Goal: Find specific page/section: Find specific page/section

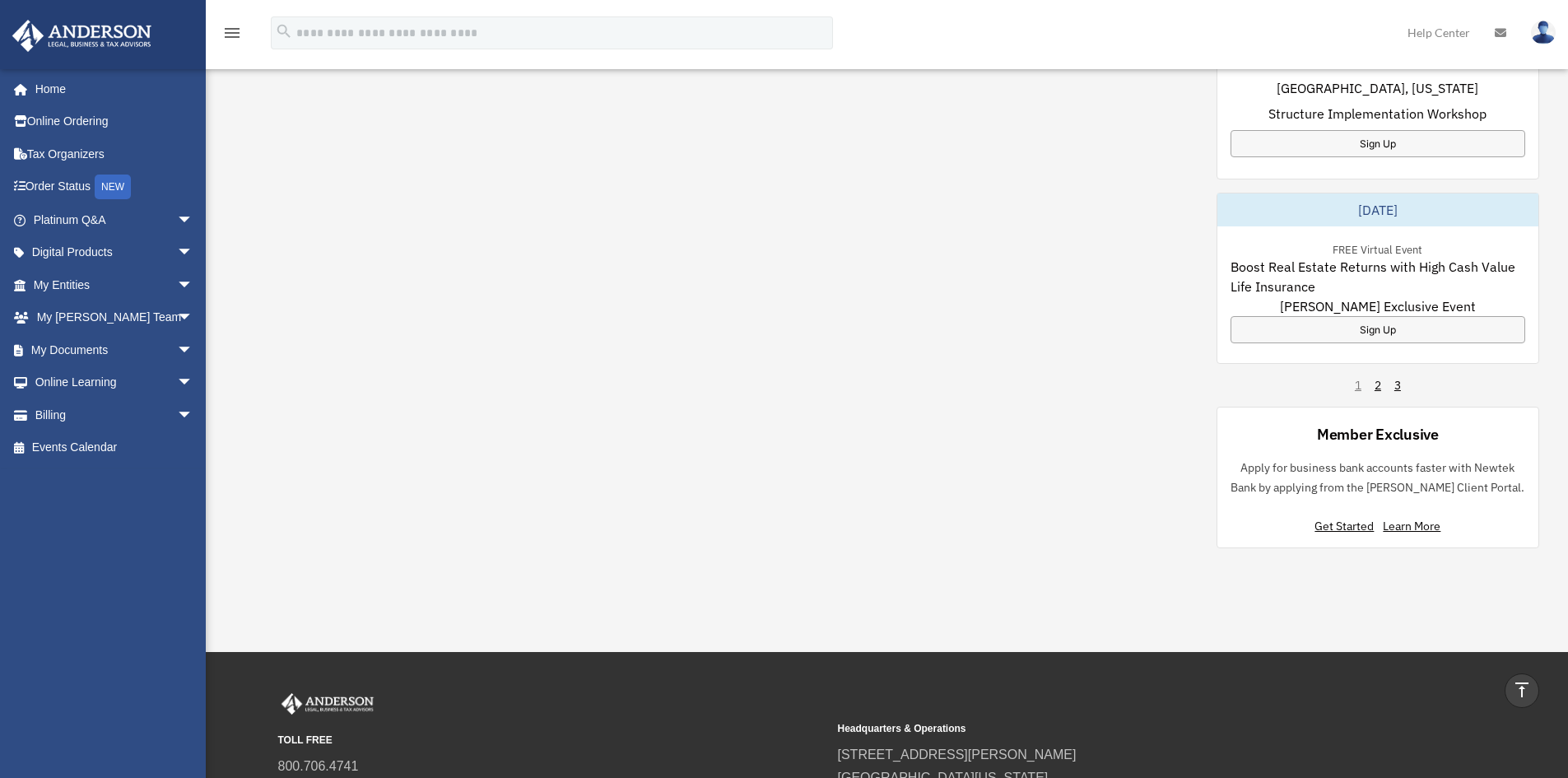
scroll to position [1170, 0]
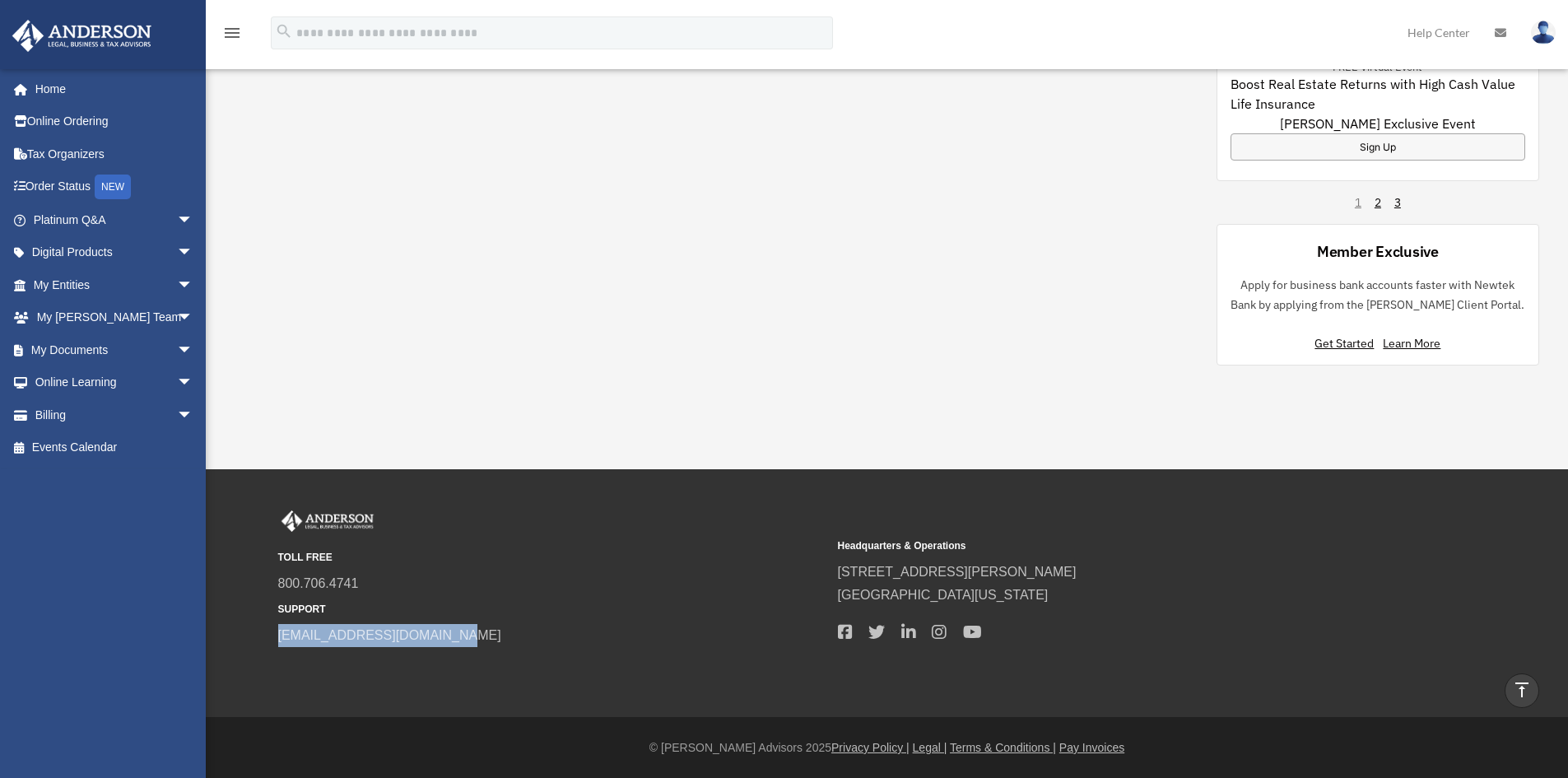
drag, startPoint x: 458, startPoint y: 636, endPoint x: 275, endPoint y: 641, distance: 183.1
click at [275, 641] on div "TOLL FREE 800.706.4741 SUPPORT [EMAIL_ADDRESS][DOMAIN_NAME] Headquarters & Oper…" at bounding box center [887, 578] width 1244 height 137
copy link "[EMAIL_ADDRESS][DOMAIN_NAME]"
click at [177, 348] on span "arrow_drop_down" at bounding box center [194, 349] width 33 height 34
click at [76, 382] on link "Box" at bounding box center [120, 383] width 195 height 33
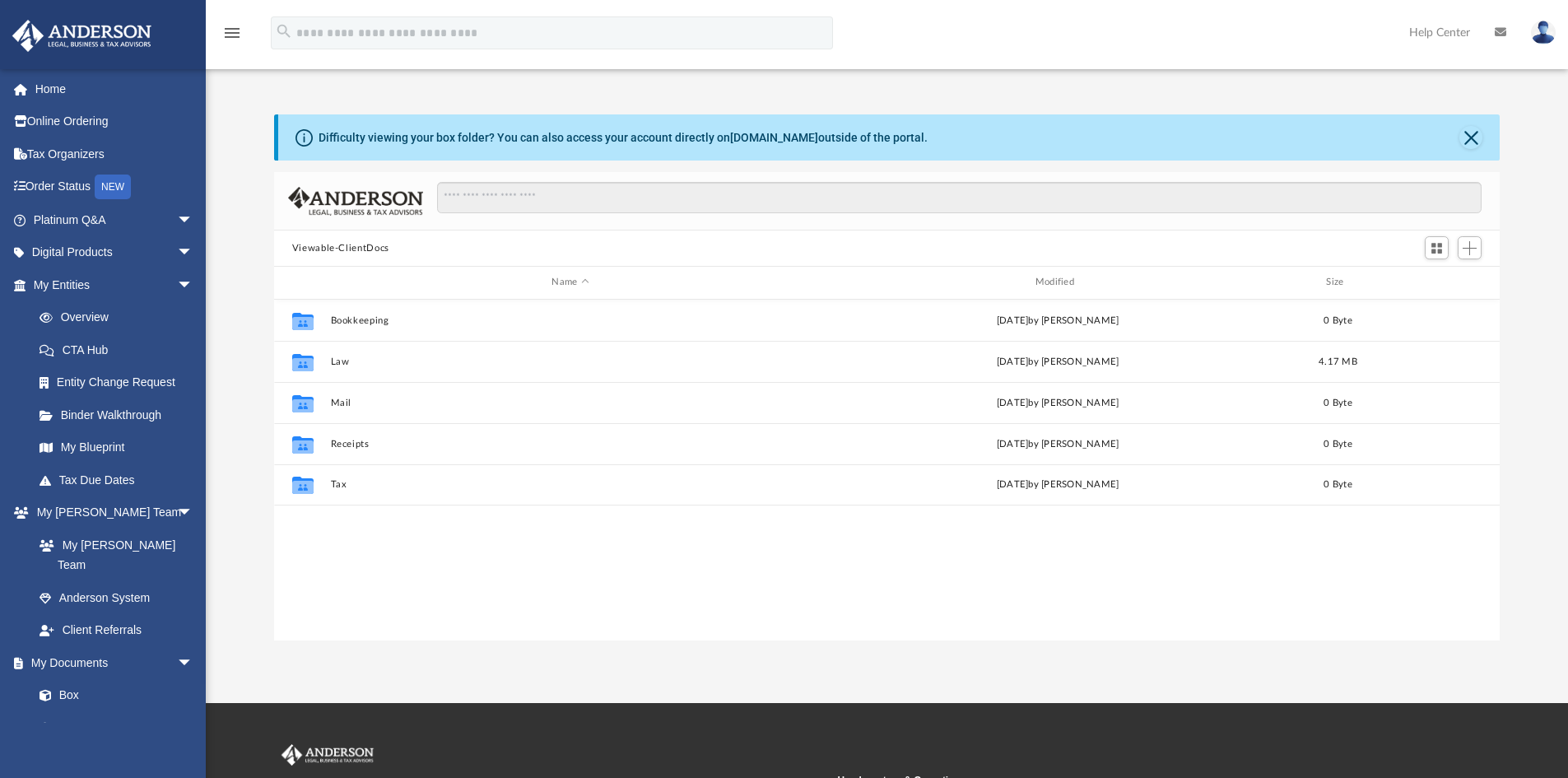
scroll to position [362, 1213]
click at [1466, 133] on button "Close" at bounding box center [1471, 137] width 23 height 23
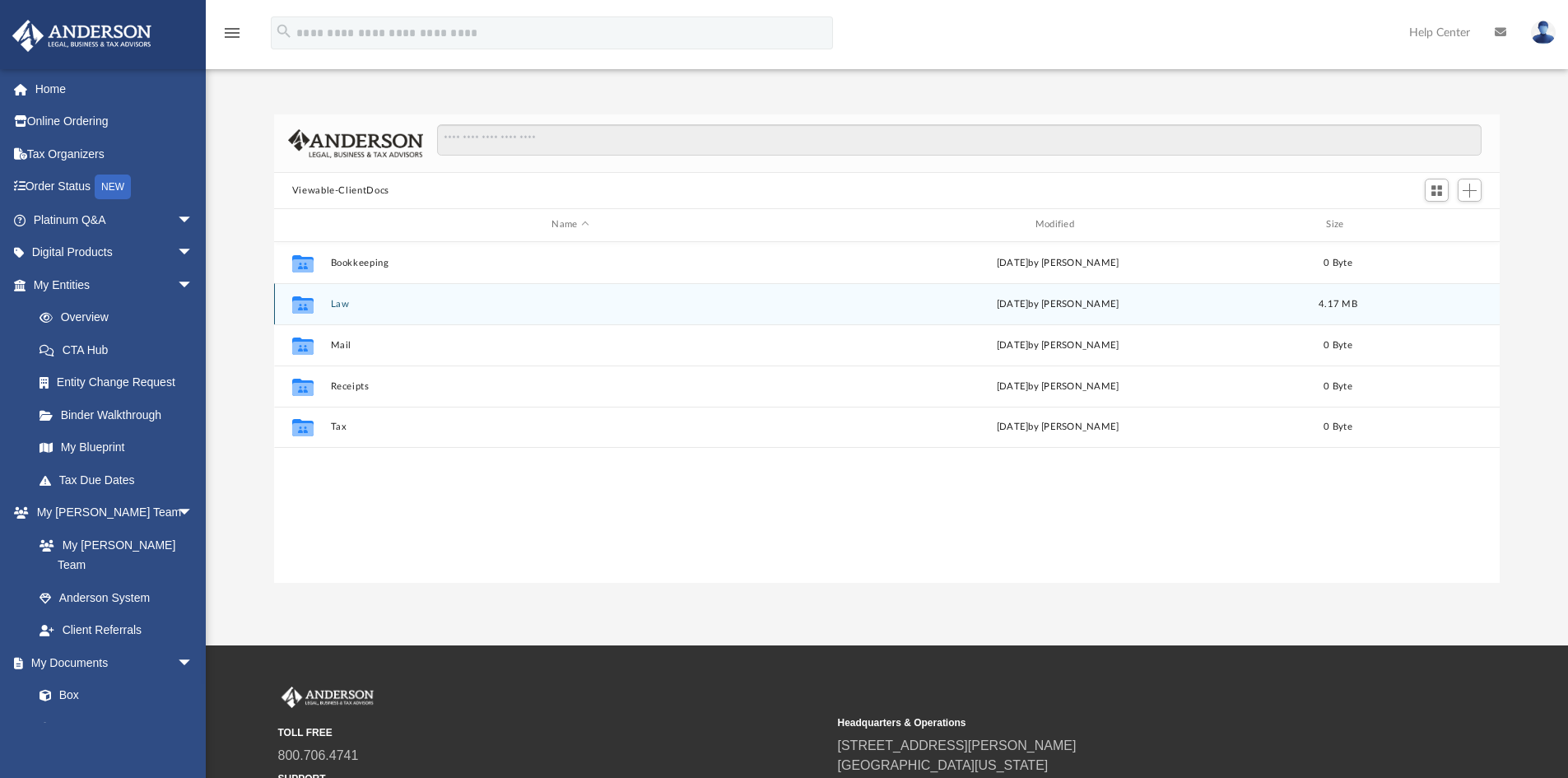
click at [341, 307] on button "Law" at bounding box center [571, 304] width 480 height 10
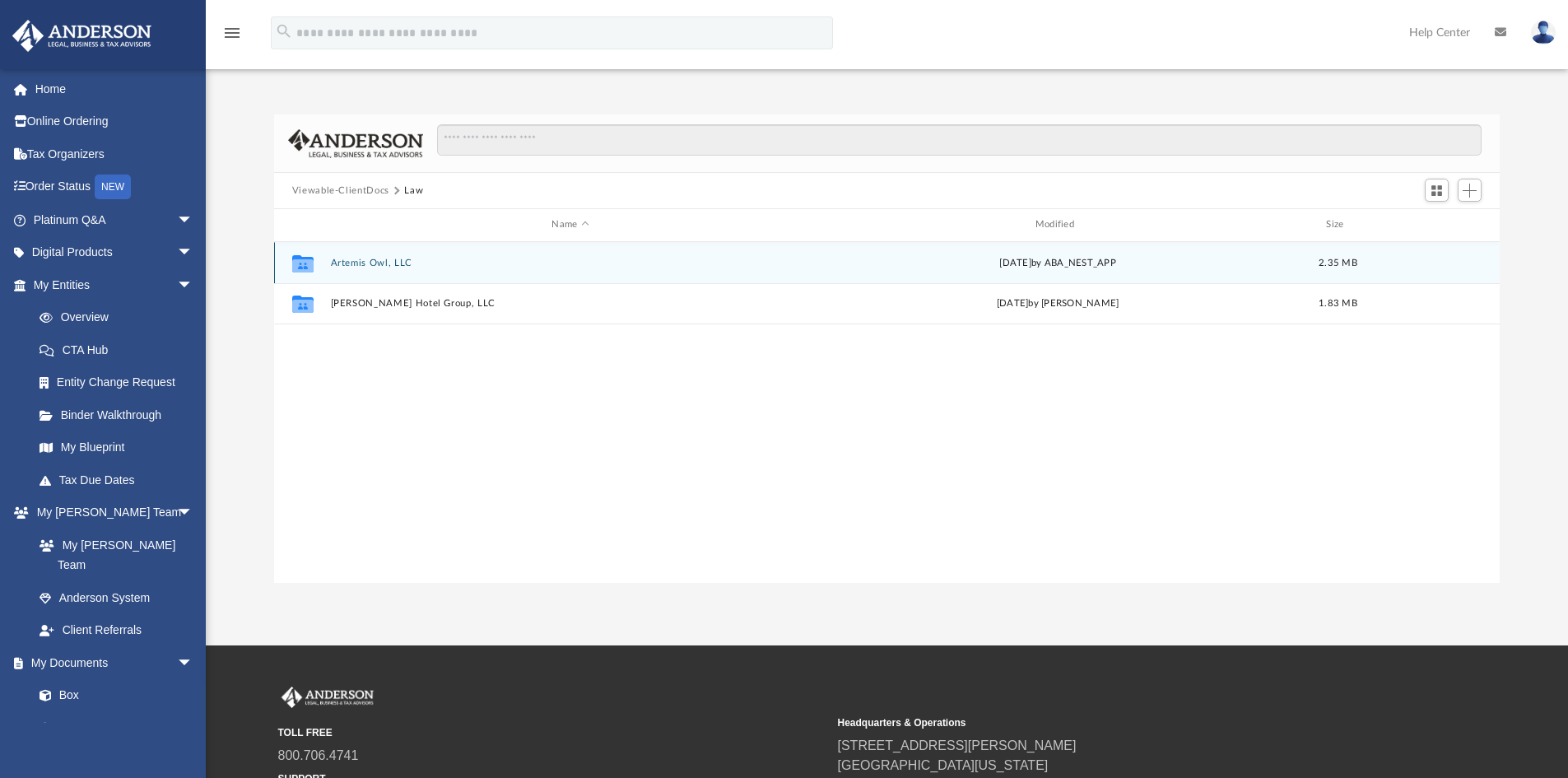
click at [361, 262] on button "Artemis Owl, LLC" at bounding box center [571, 262] width 480 height 10
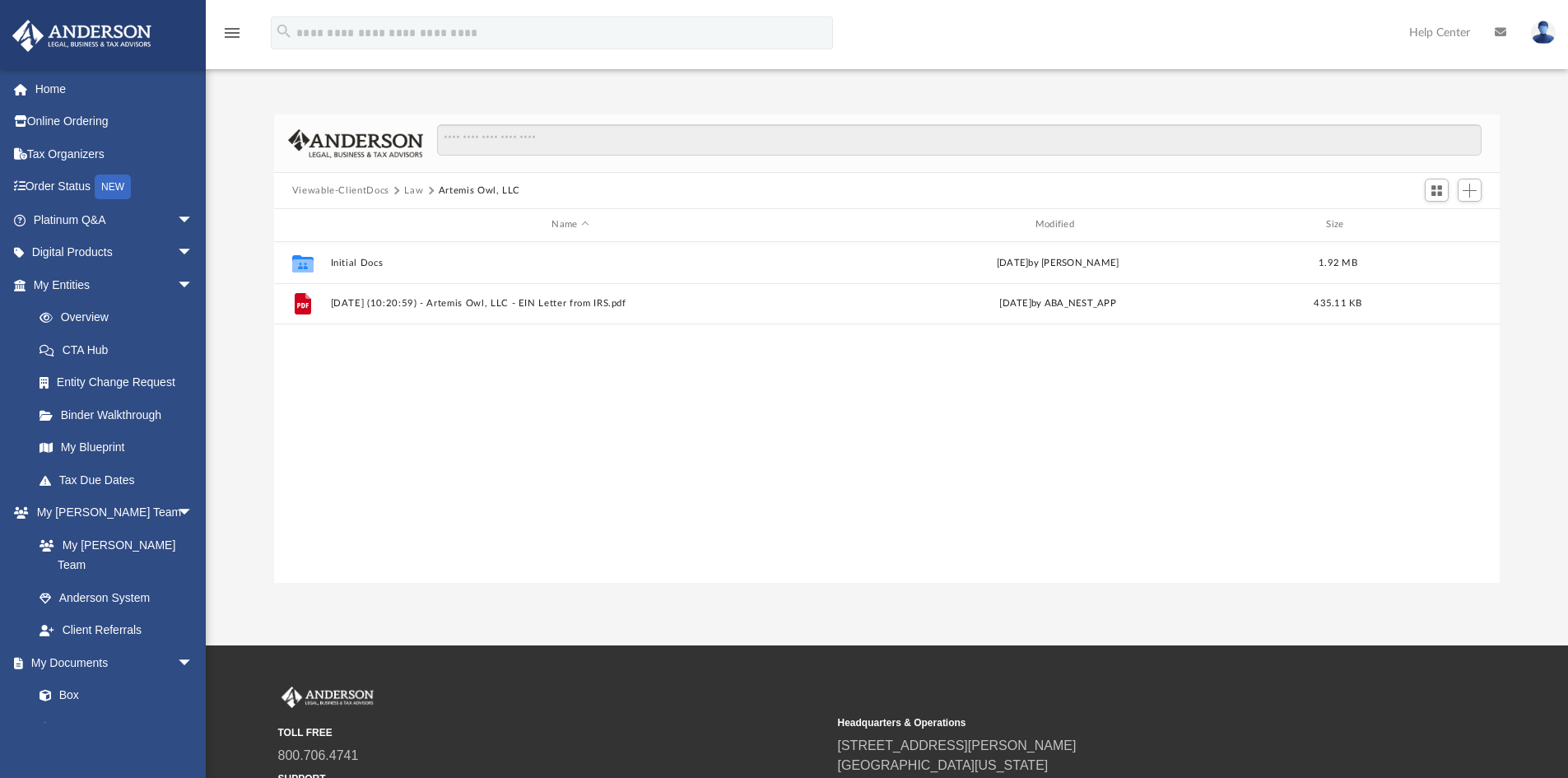
click at [414, 191] on button "Law" at bounding box center [414, 190] width 19 height 15
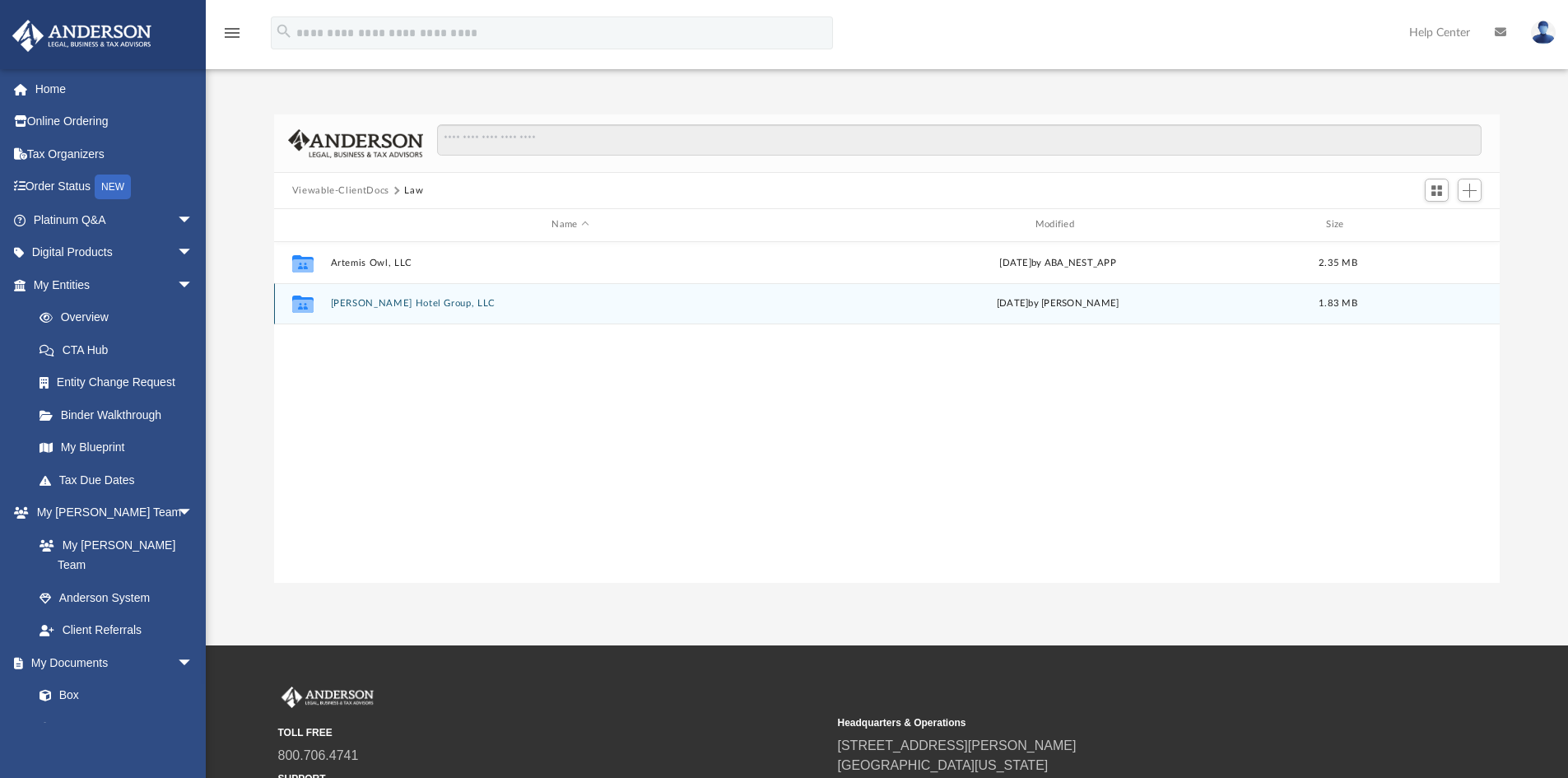
click at [375, 302] on button "Jane Hotel Group, LLC" at bounding box center [571, 303] width 480 height 10
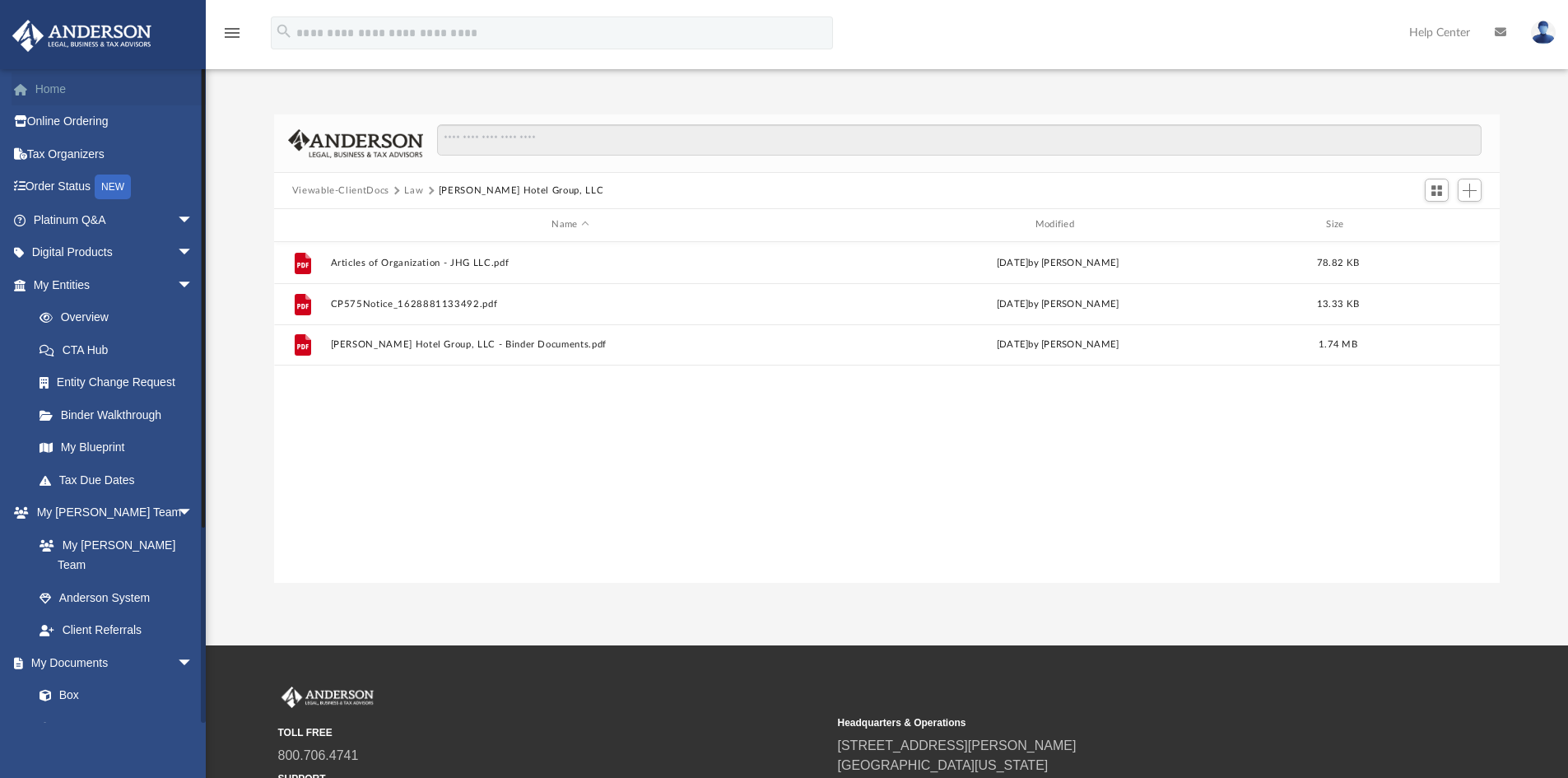
click at [42, 82] on link "Home" at bounding box center [114, 89] width 207 height 33
